Goal: Task Accomplishment & Management: Use online tool/utility

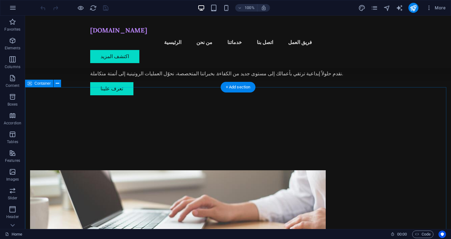
scroll to position [96, 0]
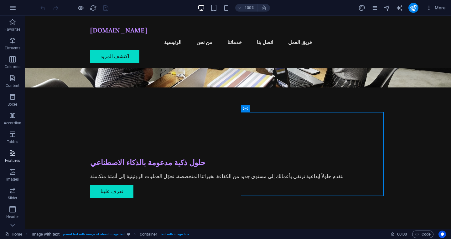
click at [16, 158] on span "Features" at bounding box center [12, 157] width 25 height 15
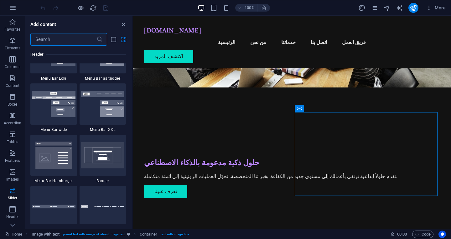
scroll to position [3910, 0]
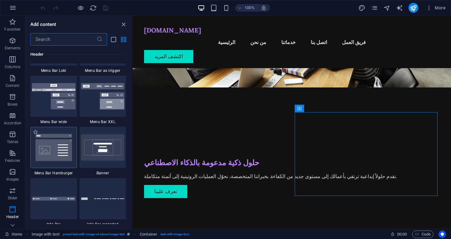
click at [55, 151] on img at bounding box center [53, 147] width 43 height 29
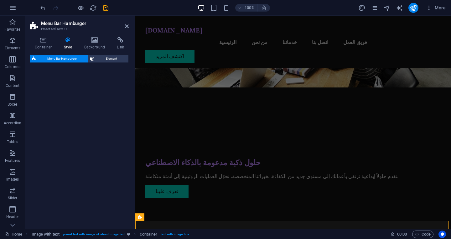
select select "rem"
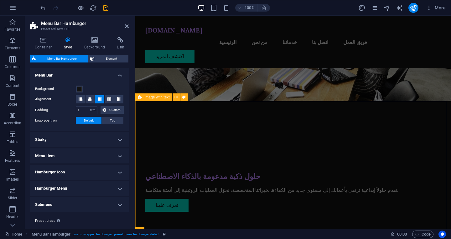
scroll to position [0, 0]
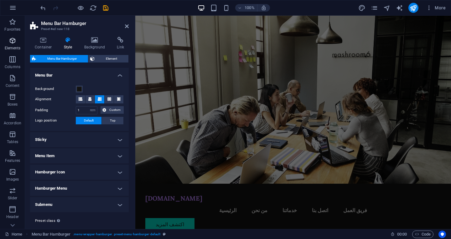
click at [3, 41] on span "Elements" at bounding box center [12, 44] width 25 height 15
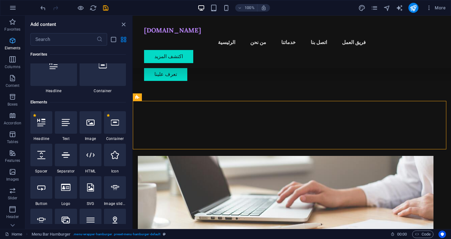
scroll to position [19, 0]
click at [8, 40] on span "Elements" at bounding box center [12, 44] width 25 height 15
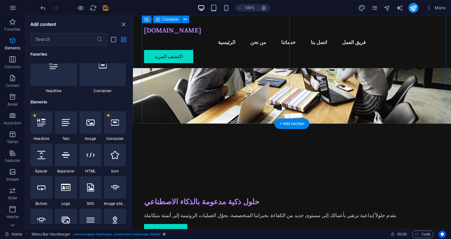
scroll to position [0, 0]
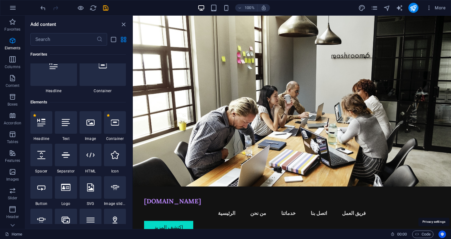
click at [440, 233] on icon "Usercentrics" at bounding box center [442, 234] width 4 height 4
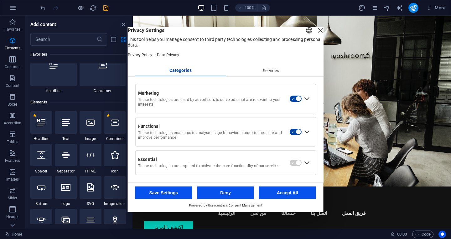
click at [316, 33] on div "Close Layer" at bounding box center [320, 30] width 9 height 9
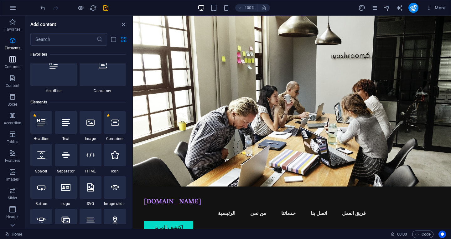
click at [13, 60] on icon "button" at bounding box center [13, 60] width 8 height 8
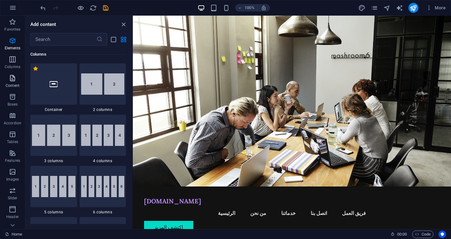
click at [11, 79] on icon "button" at bounding box center [13, 78] width 8 height 8
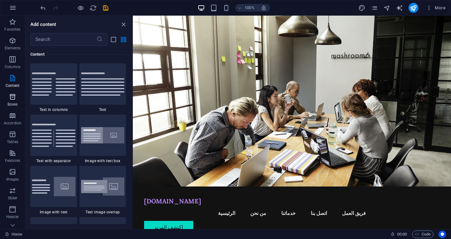
click at [12, 106] on p "Boxes" at bounding box center [13, 104] width 10 height 5
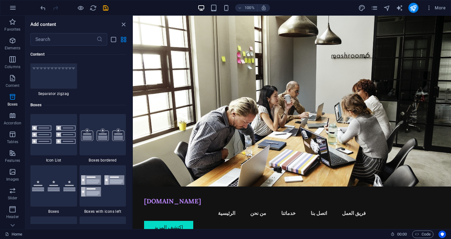
scroll to position [1726, 0]
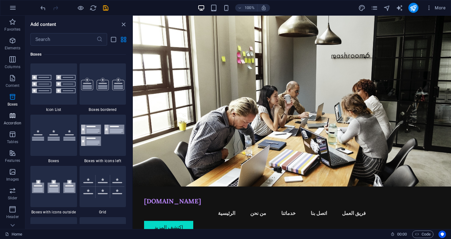
click at [14, 119] on icon "button" at bounding box center [13, 116] width 8 height 8
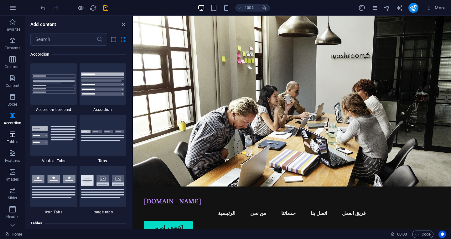
click at [13, 135] on icon "button" at bounding box center [13, 135] width 8 height 8
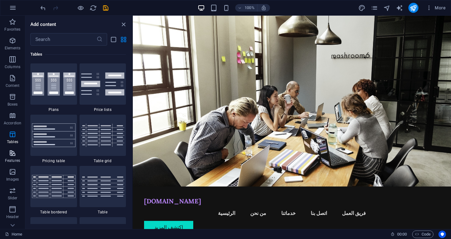
click at [11, 156] on icon "button" at bounding box center [13, 154] width 8 height 8
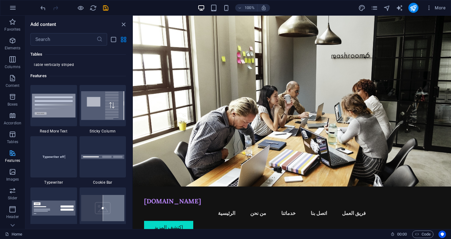
scroll to position [2439, 0]
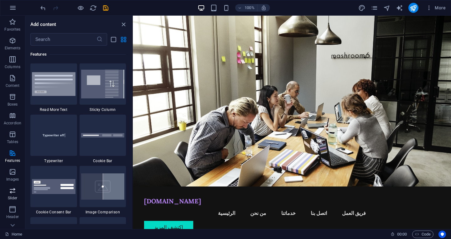
click at [13, 193] on icon "button" at bounding box center [13, 191] width 8 height 8
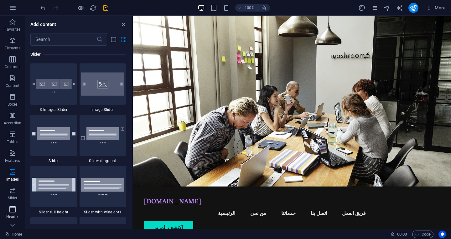
click at [13, 206] on icon "button" at bounding box center [13, 210] width 8 height 8
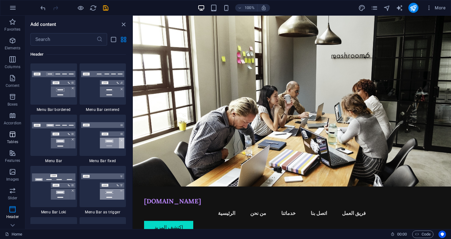
scroll to position [68, 0]
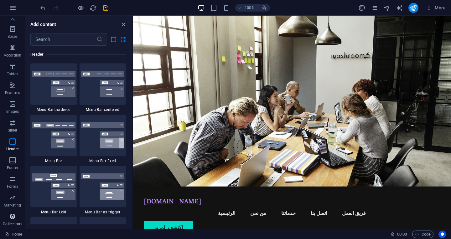
click at [13, 216] on icon "button" at bounding box center [13, 217] width 8 height 8
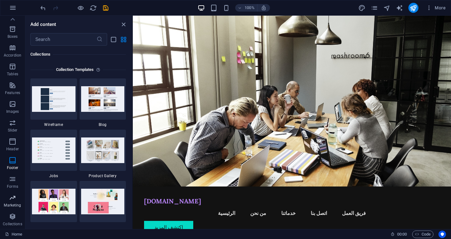
click at [13, 201] on icon "button" at bounding box center [13, 198] width 8 height 8
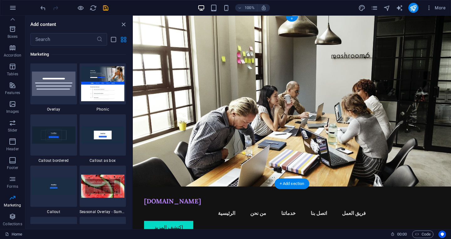
scroll to position [5097, 0]
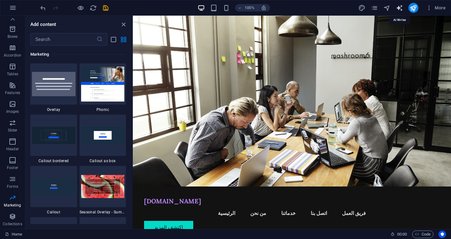
click at [399, 4] on icon "text_generator" at bounding box center [399, 7] width 7 height 7
select select "English"
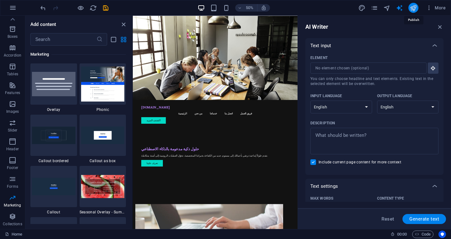
click at [411, 9] on icon "publish" at bounding box center [412, 7] width 7 height 7
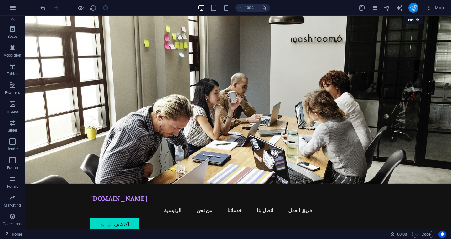
click at [411, 9] on icon "publish" at bounding box center [412, 7] width 7 height 7
click at [408, 8] on button "publish" at bounding box center [413, 8] width 10 height 10
click at [412, 5] on icon "publish" at bounding box center [412, 7] width 7 height 7
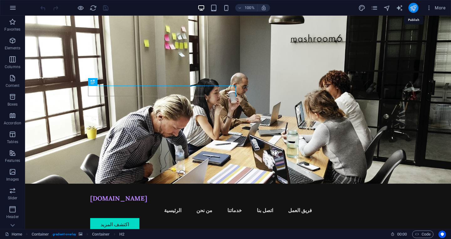
click at [413, 6] on icon "publish" at bounding box center [412, 7] width 7 height 7
